Goal: Task Accomplishment & Management: Manage account settings

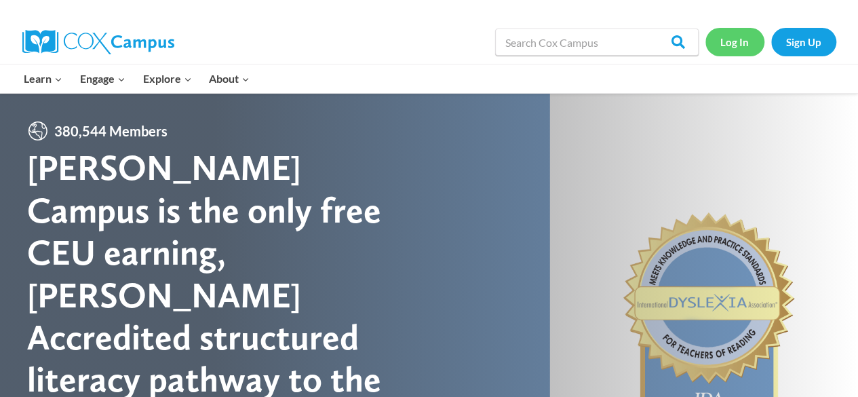
click at [739, 28] on link "Log In" at bounding box center [735, 42] width 59 height 28
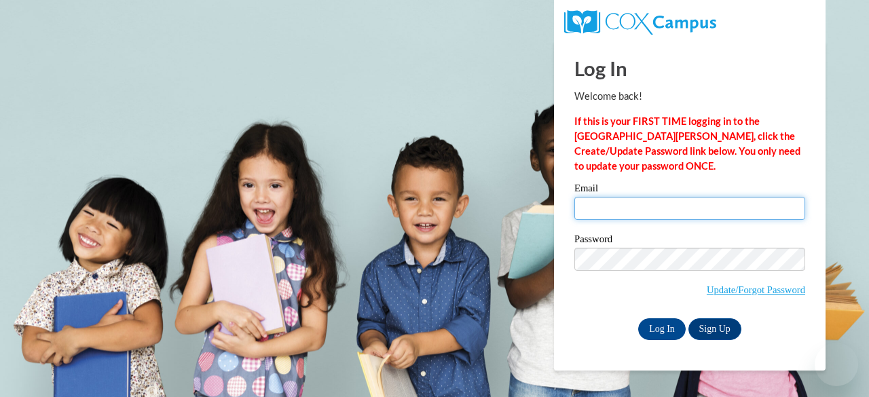
type input "[EMAIL_ADDRESS][DOMAIN_NAME]"
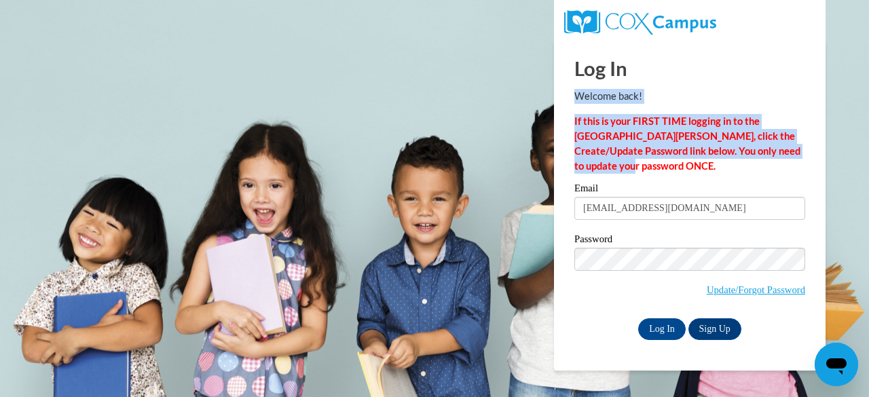
drag, startPoint x: 672, startPoint y: 162, endPoint x: 729, endPoint y: 66, distance: 111.4
click at [729, 66] on div "Log In Welcome back! If this is your FIRST TIME logging in to the [GEOGRAPHIC_D…" at bounding box center [689, 190] width 231 height 299
click at [729, 66] on h1 "Log In" at bounding box center [689, 68] width 231 height 28
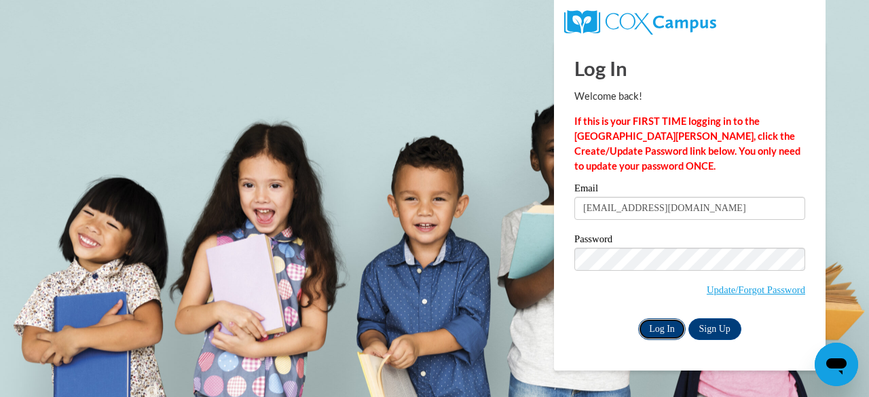
click at [670, 333] on input "Log In" at bounding box center [662, 329] width 48 height 22
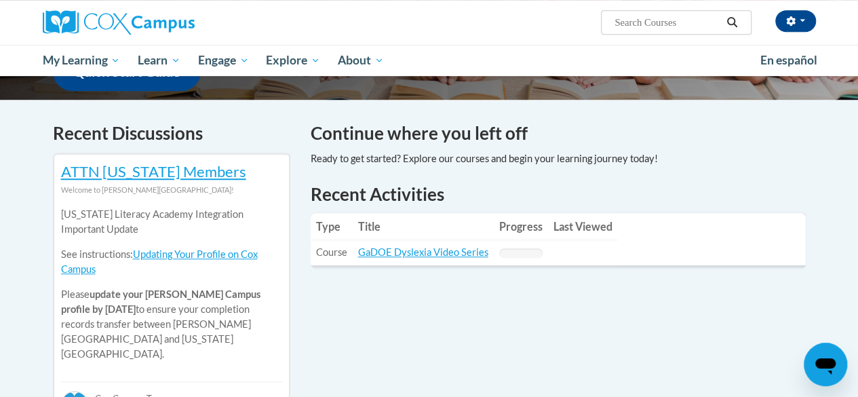
scroll to position [377, 0]
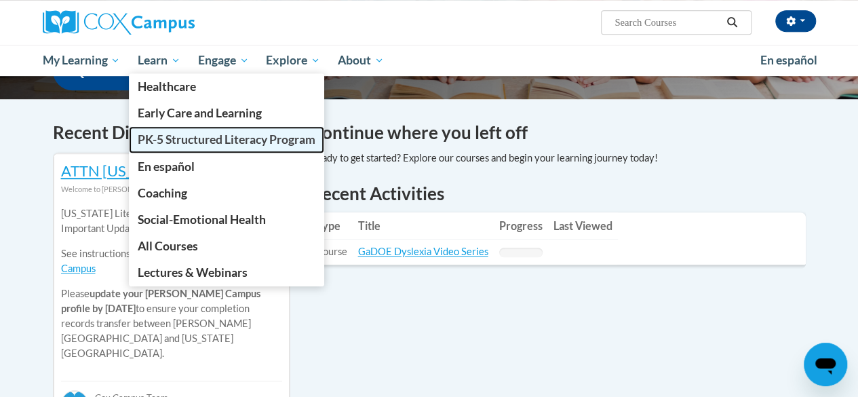
click at [174, 147] on link "PK-5 Structured Literacy Program" at bounding box center [226, 139] width 195 height 26
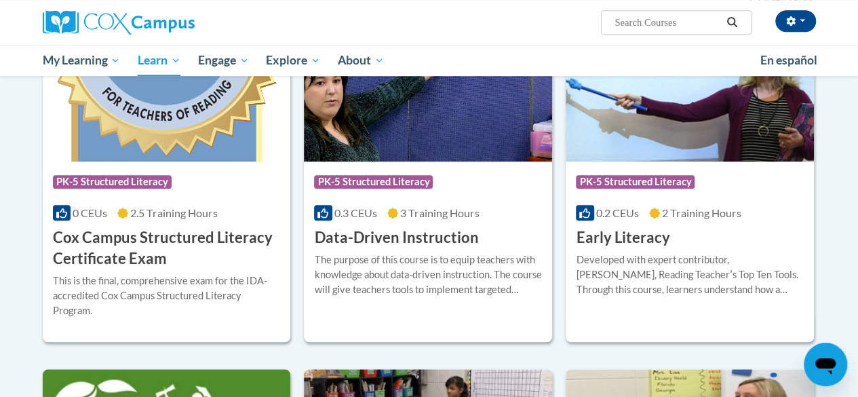
scroll to position [493, 0]
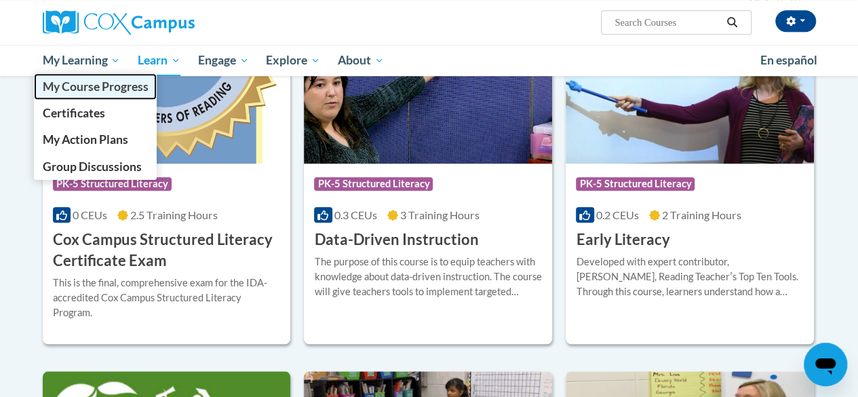
click at [91, 86] on span "My Course Progress" at bounding box center [95, 86] width 106 height 14
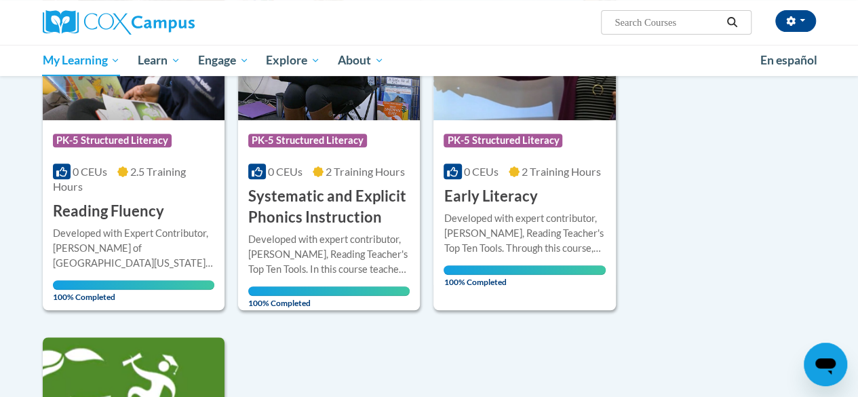
scroll to position [250, 0]
